Goal: Find contact information: Find contact information

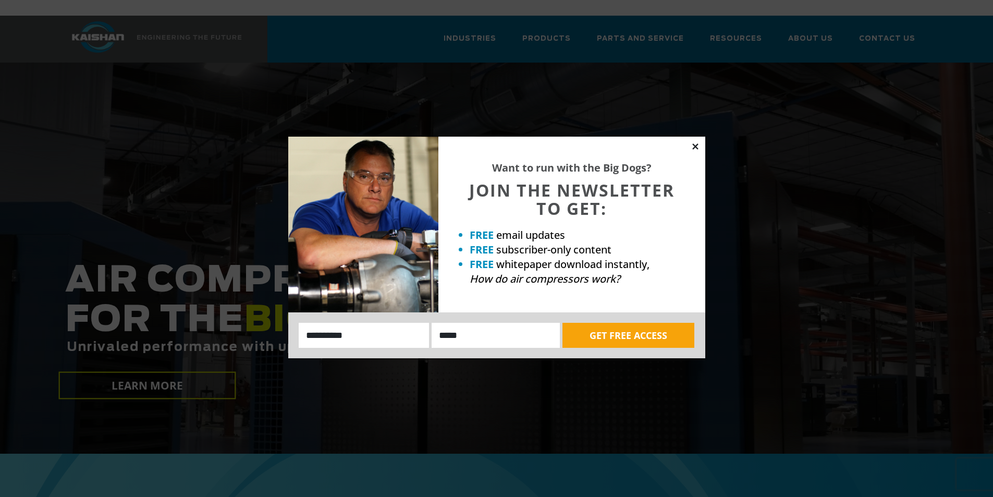
click at [696, 150] on icon at bounding box center [695, 146] width 9 height 9
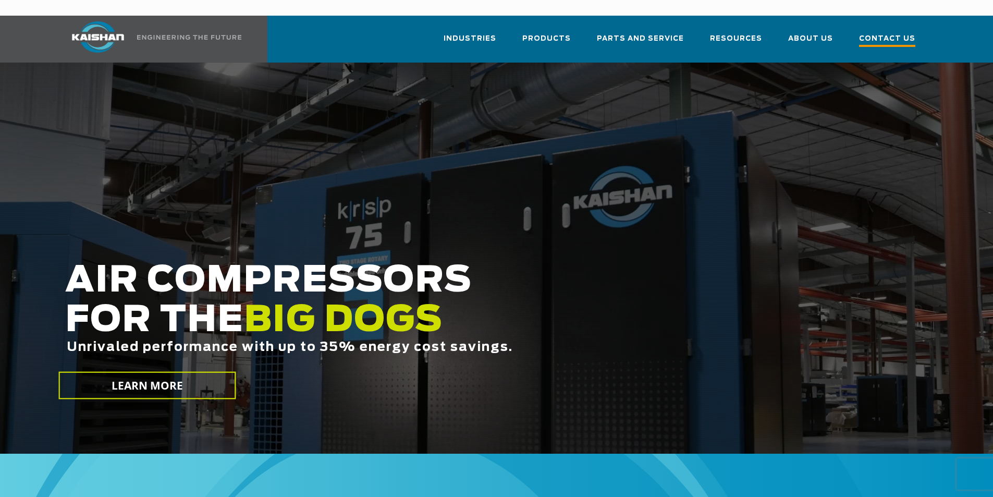
click at [893, 33] on span "Contact Us" at bounding box center [887, 40] width 56 height 14
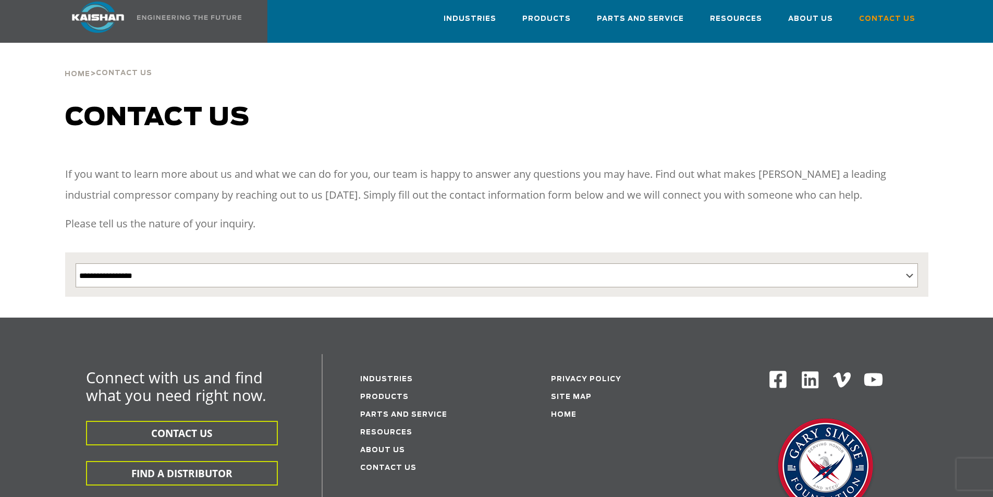
scroll to position [12, 0]
